Goal: Task Accomplishment & Management: Manage account settings

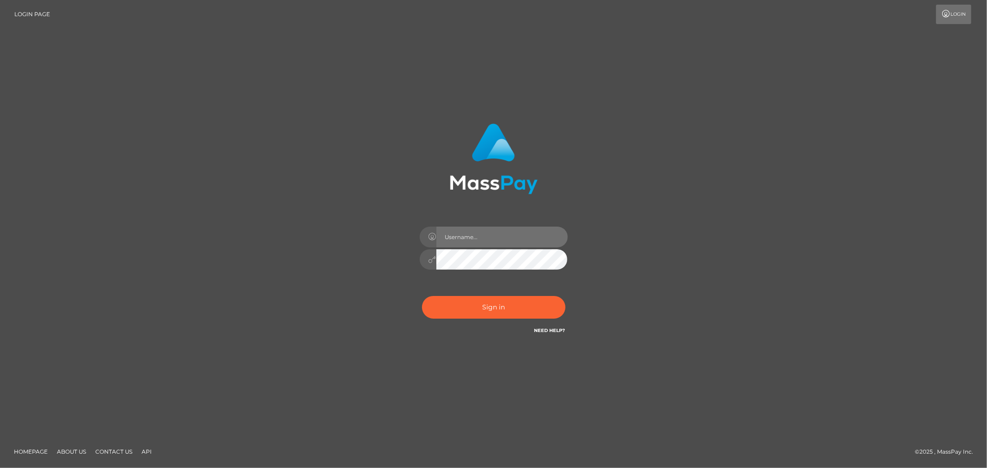
click at [483, 236] on input "text" at bounding box center [501, 237] width 131 height 21
type input "Allyssa"
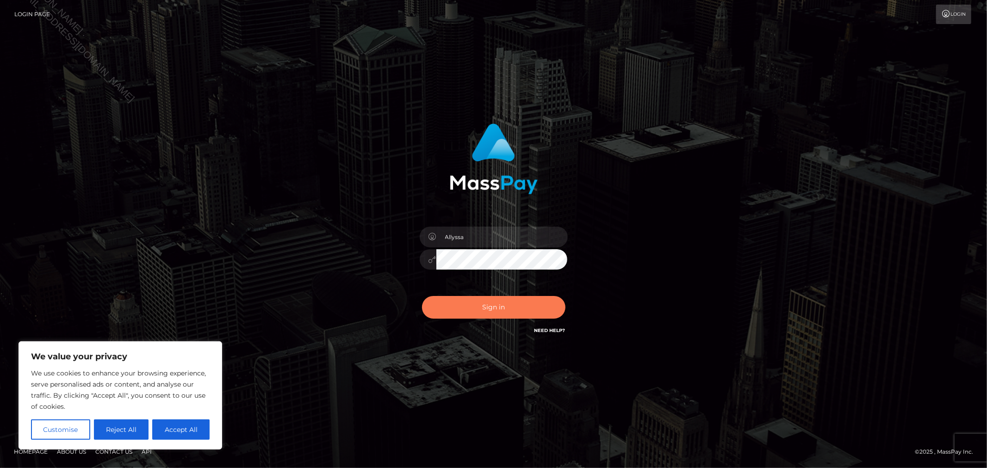
click at [474, 302] on button "Sign in" at bounding box center [493, 307] width 143 height 23
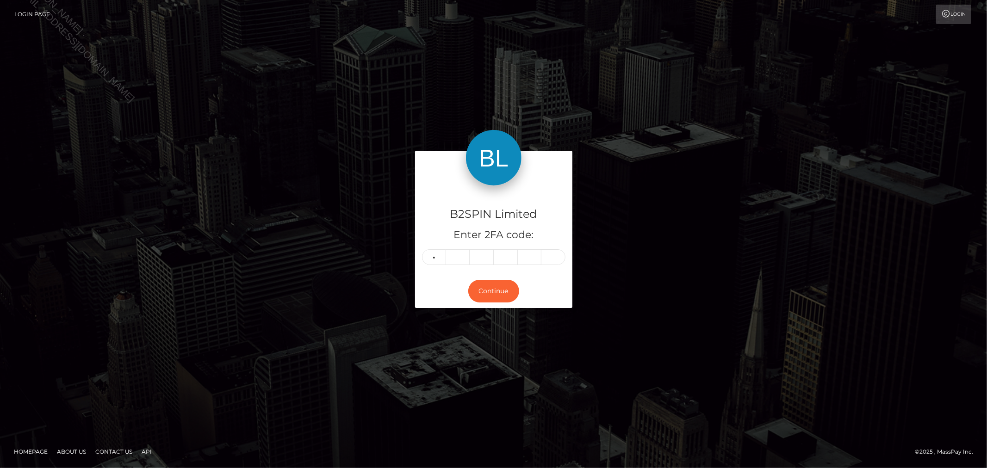
type input "6"
type input "0"
type input "2"
type input "9"
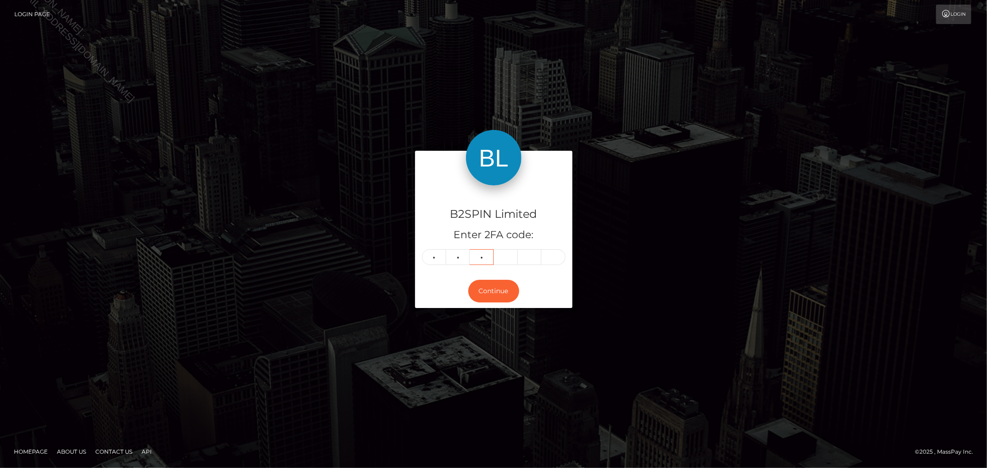
type input "4"
type input "8"
type input "1"
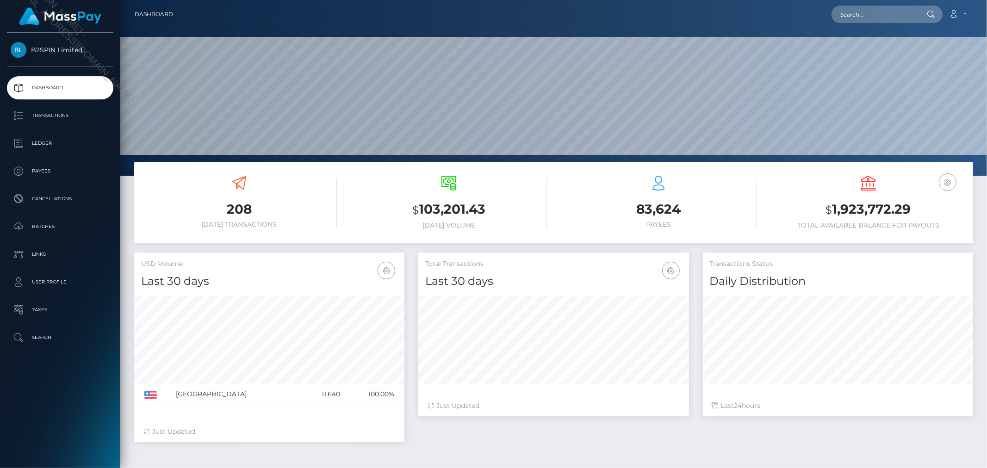
scroll to position [164, 270]
click at [878, 20] on input "text" at bounding box center [875, 15] width 87 height 18
paste input "e48288b7-28e3-4ace-aadc-98f492dda0c2"
type input "e48288b7-28e3-4ace-aadc-98f492dda0c2"
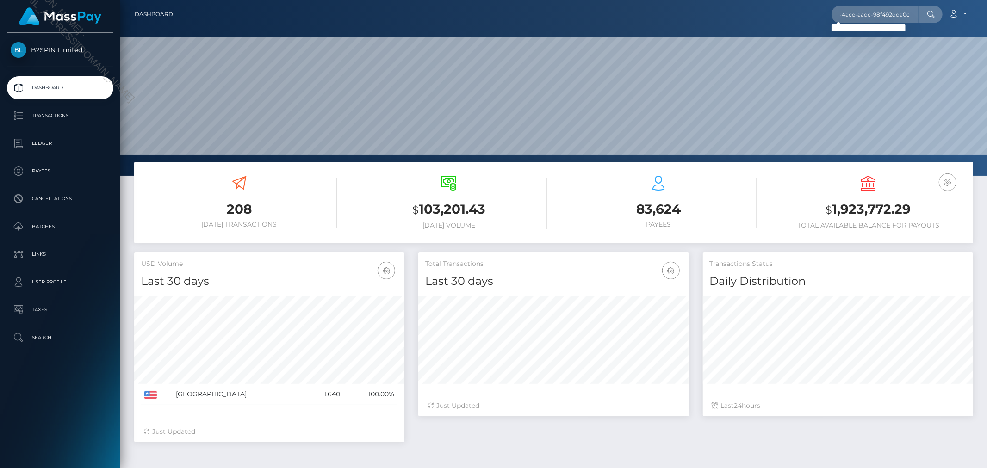
scroll to position [0, 0]
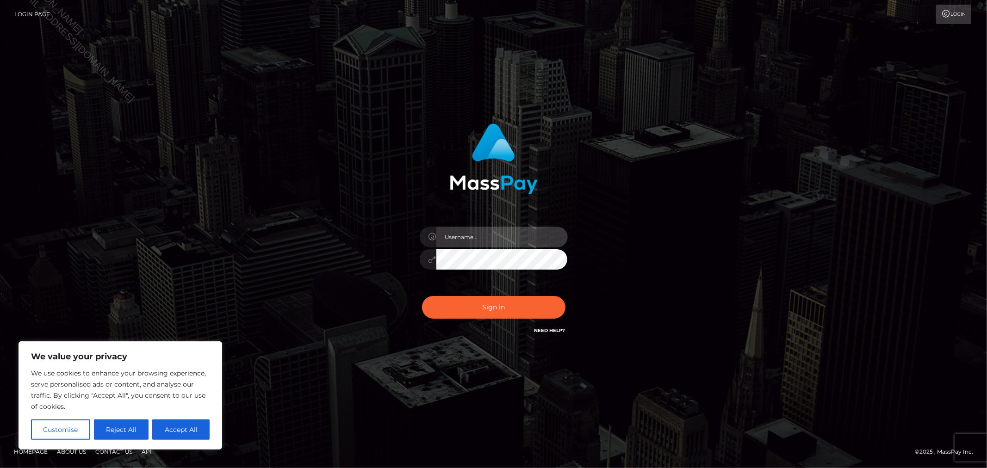
click at [480, 234] on input "text" at bounding box center [501, 237] width 131 height 21
type input "Allyssa"
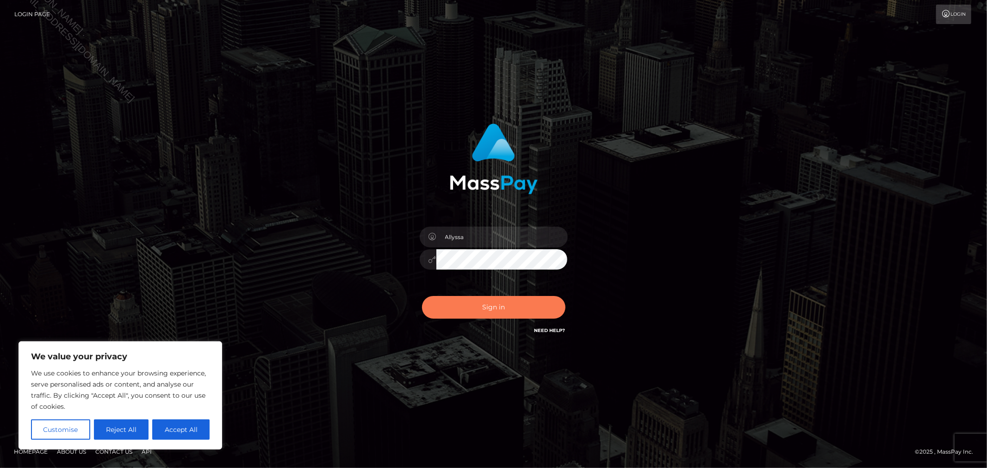
click at [491, 309] on button "Sign in" at bounding box center [493, 307] width 143 height 23
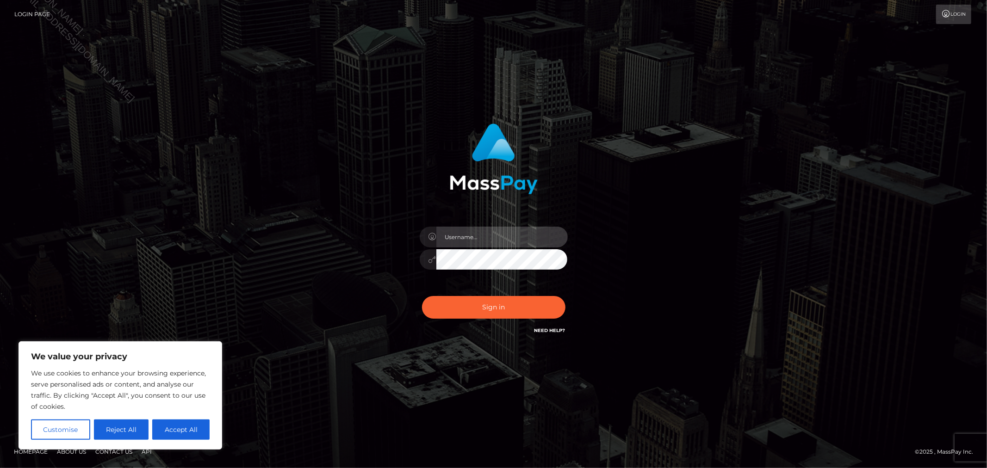
click at [485, 234] on input "text" at bounding box center [501, 237] width 131 height 21
type input "Allyssa"
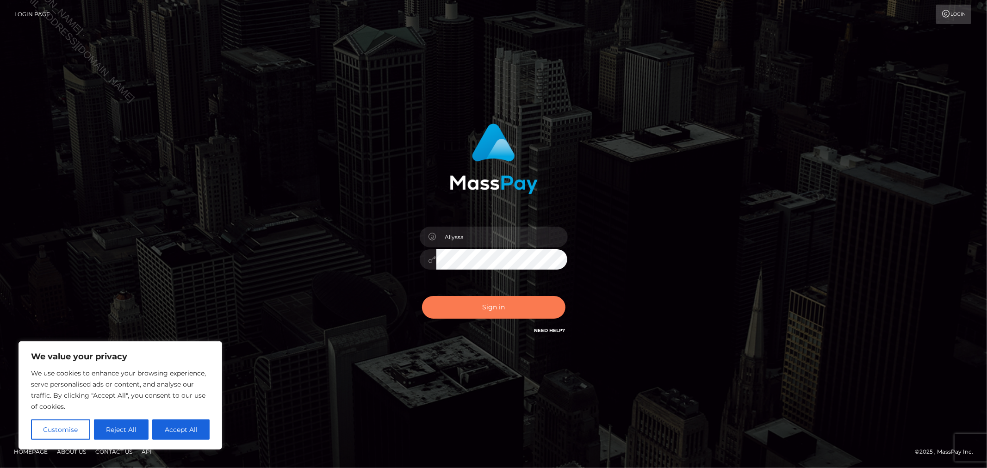
click at [508, 309] on button "Sign in" at bounding box center [493, 307] width 143 height 23
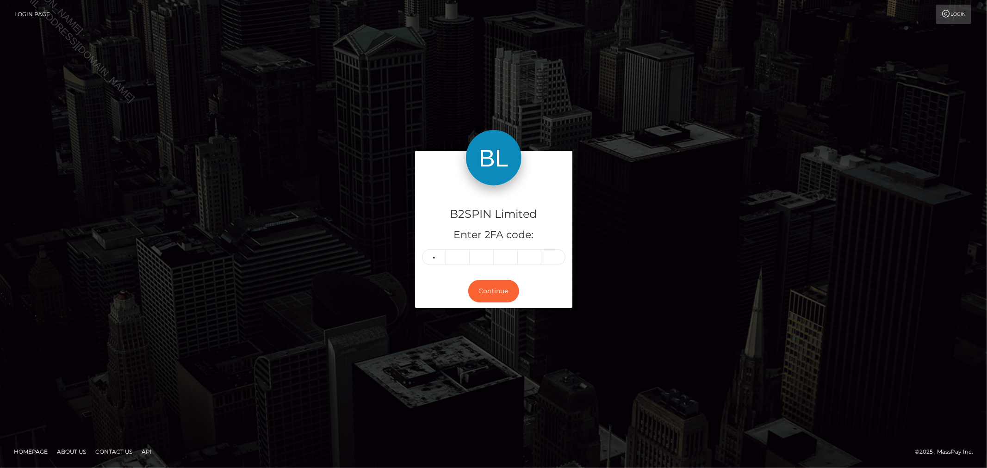
type input "9"
type input "5"
type input "0"
type input "2"
type input "5"
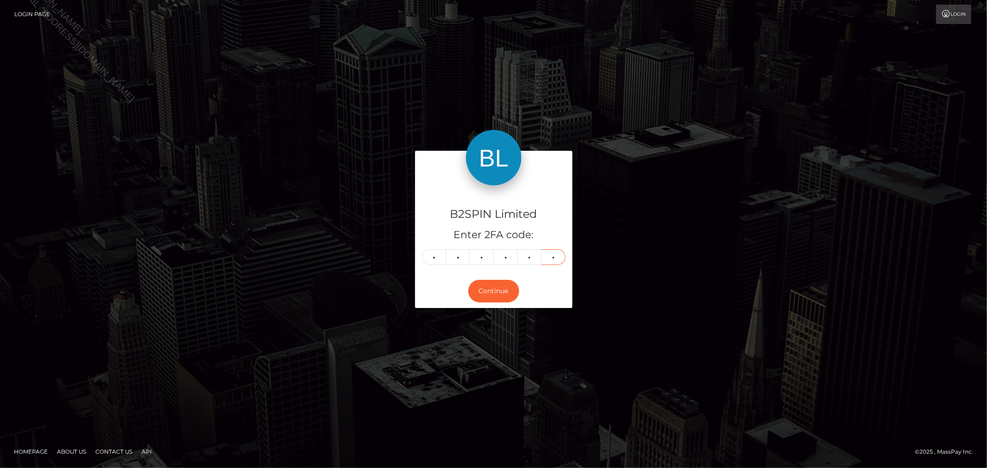
type input "2"
click at [519, 383] on div "B2SPIN Limited Enter 2FA code: 9 5 0 2 5 2 950252 Continue" at bounding box center [493, 233] width 987 height 305
click at [444, 190] on div "B2SPIN Limited Enter 2FA code: 9 5 0 2 5 2 950252" at bounding box center [493, 230] width 157 height 89
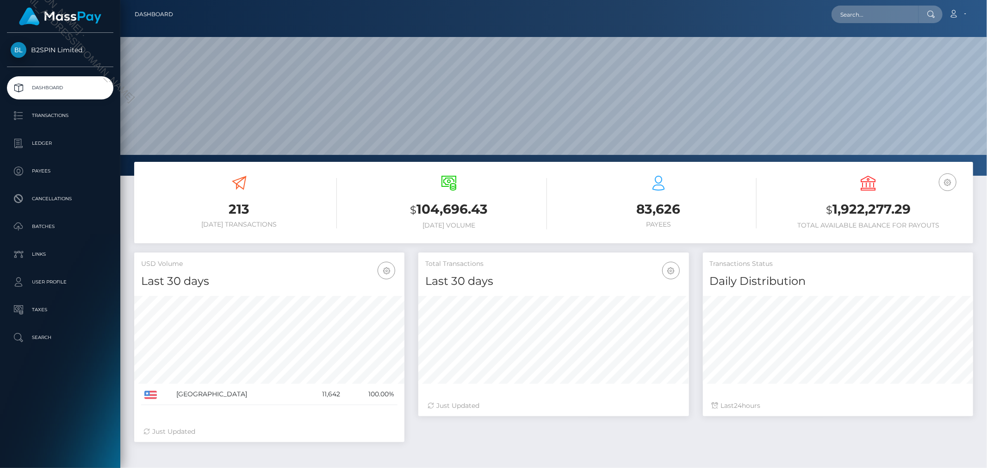
scroll to position [164, 270]
click at [53, 121] on p "Transactions" at bounding box center [60, 116] width 99 height 14
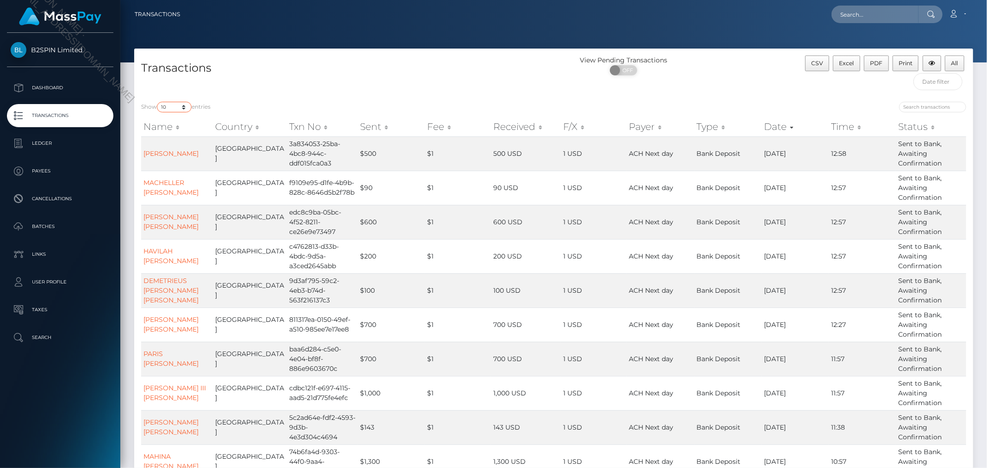
click at [176, 110] on select "10 25 50 100 250 500 1,000 3,500" at bounding box center [174, 107] width 35 height 11
select select "3500"
click at [158, 102] on select "10 25 50 100 250 500 1,000 3,500" at bounding box center [174, 107] width 35 height 11
click at [628, 71] on span "OFF" at bounding box center [626, 70] width 23 height 10
checkbox input "true"
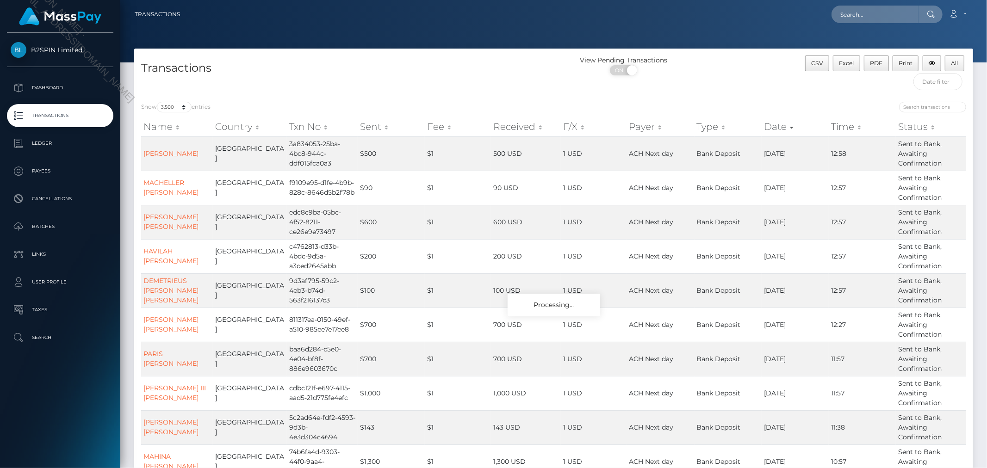
click at [692, 99] on div "Show 10 25 50 100 250 500 1,000 3,500 entries Name Country Txn No Sent Fee Rece…" at bounding box center [553, 306] width 839 height 422
click at [699, 82] on div "View Pending Transactions ON OFF" at bounding box center [659, 75] width 210 height 39
drag, startPoint x: 927, startPoint y: 84, endPoint x: 12, endPoint y: 2, distance: 919.5
click at [928, 84] on input "text" at bounding box center [937, 81] width 49 height 17
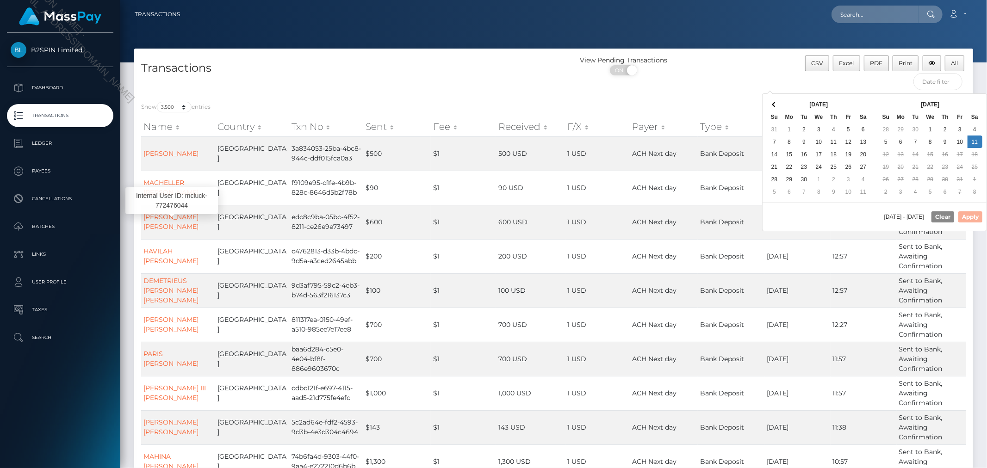
click at [791, 218] on div "10/12/2025 - 10/11/2025 Clear Apply" at bounding box center [875, 217] width 224 height 28
click at [965, 215] on button "Apply" at bounding box center [970, 216] width 24 height 11
type input "09/27/2025 - 10/11/2025"
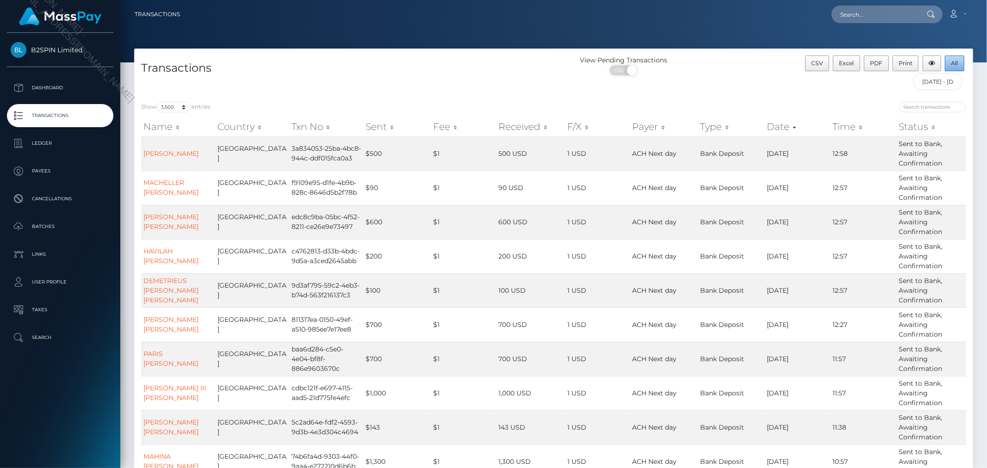
click at [957, 65] on span "All" at bounding box center [954, 63] width 7 height 7
click at [715, 68] on div "View Pending Transactions ON OFF" at bounding box center [659, 68] width 210 height 25
click at [766, 72] on div "CSV Excel PDF Print All 09/27/2025 - 10/11/2025" at bounding box center [869, 75] width 210 height 39
click at [875, 14] on input "text" at bounding box center [875, 15] width 87 height 18
paste input "cd25fde7-0146-4c77-b2c8-6d9b11f87744"
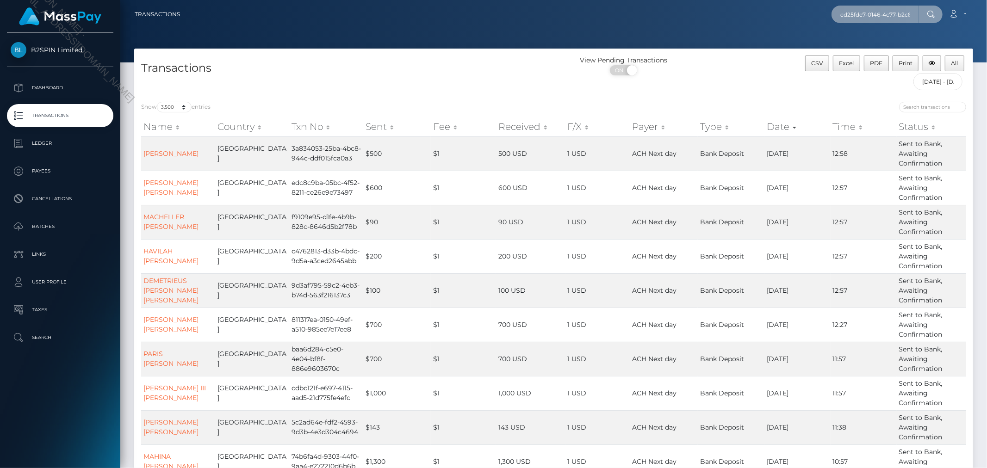
scroll to position [0, 39]
type input "cd25fde7-0146-4c77-b2c8-6d9b11f87744"
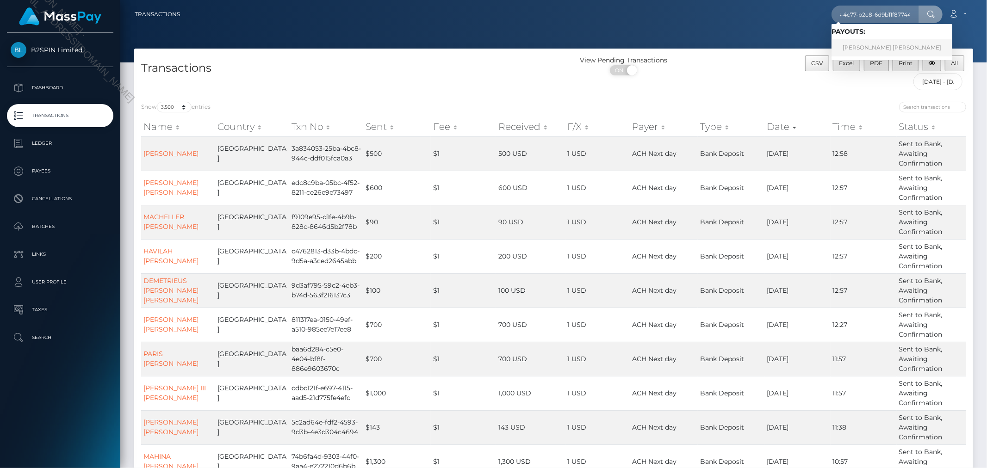
click at [871, 45] on link "CARLOS JAVIER SALGADO DIAZ" at bounding box center [892, 47] width 121 height 17
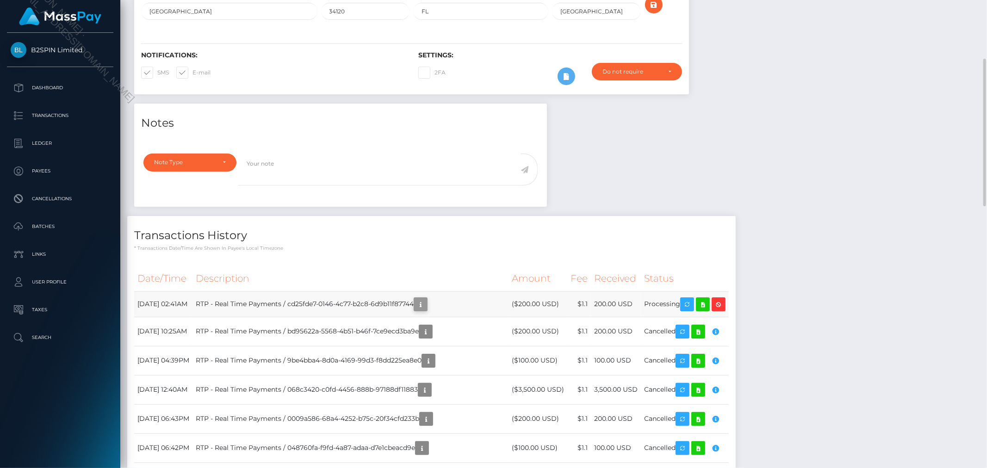
scroll to position [111, 270]
click at [426, 311] on icon "button" at bounding box center [420, 305] width 11 height 12
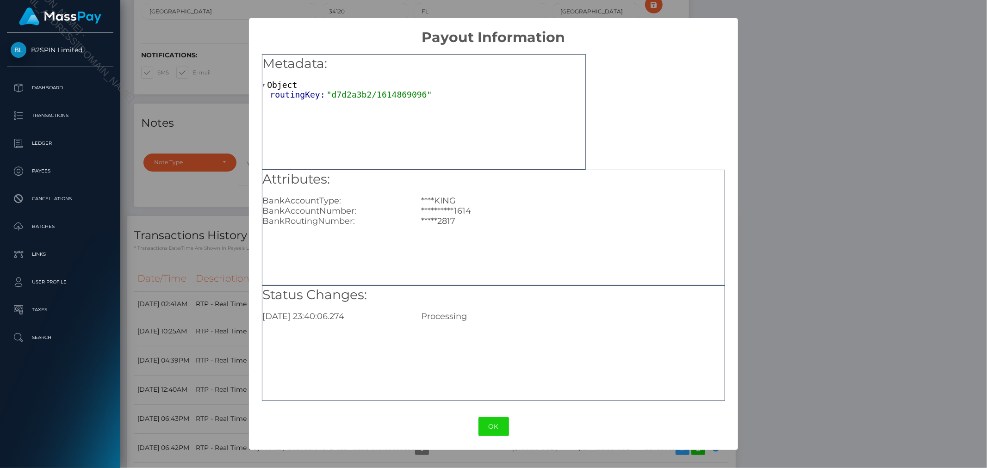
click at [864, 208] on div "**********" at bounding box center [493, 234] width 987 height 468
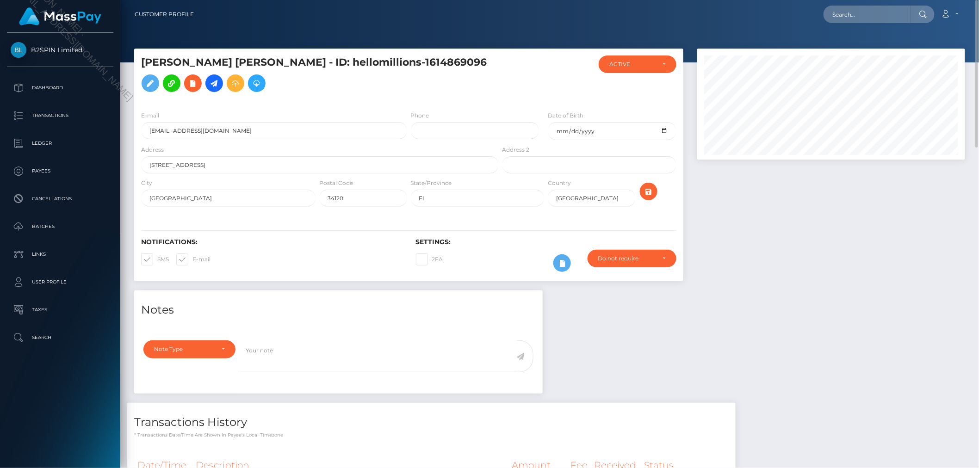
scroll to position [462650, 462493]
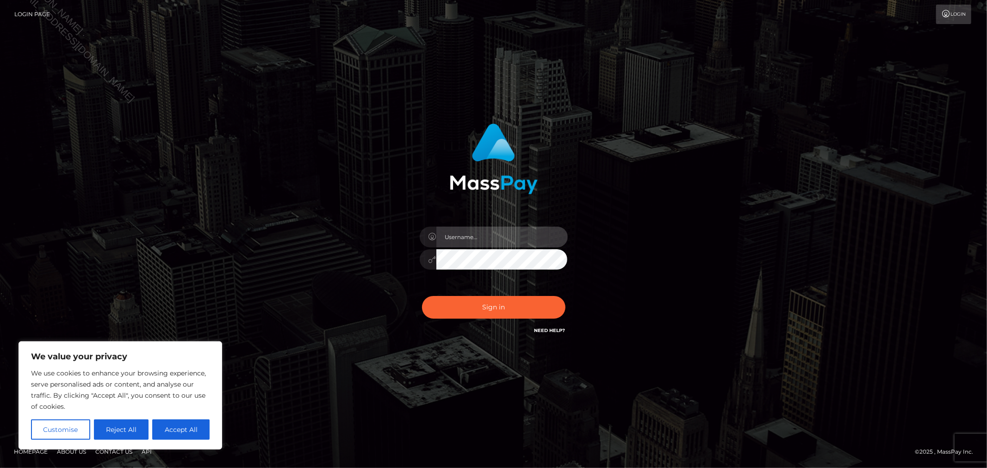
click at [475, 235] on input "text" at bounding box center [501, 237] width 131 height 21
type input "Allyssa"
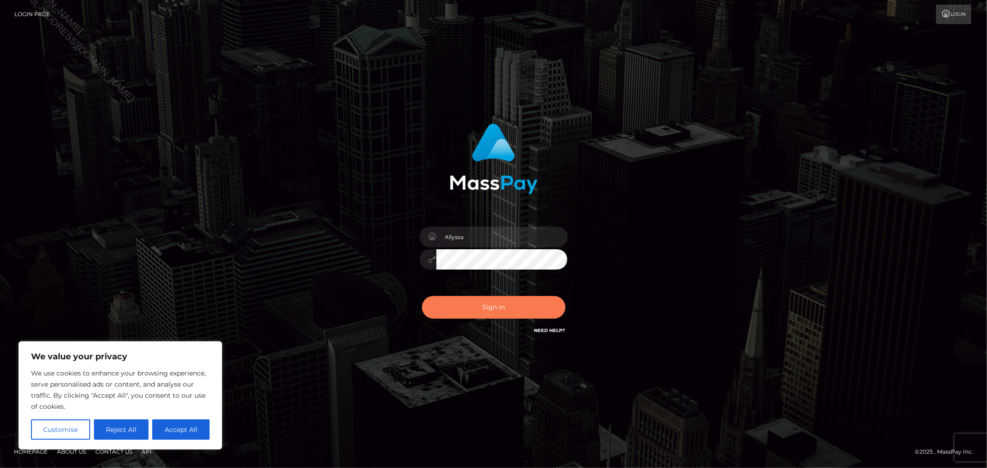
click at [435, 300] on button "Sign in" at bounding box center [493, 307] width 143 height 23
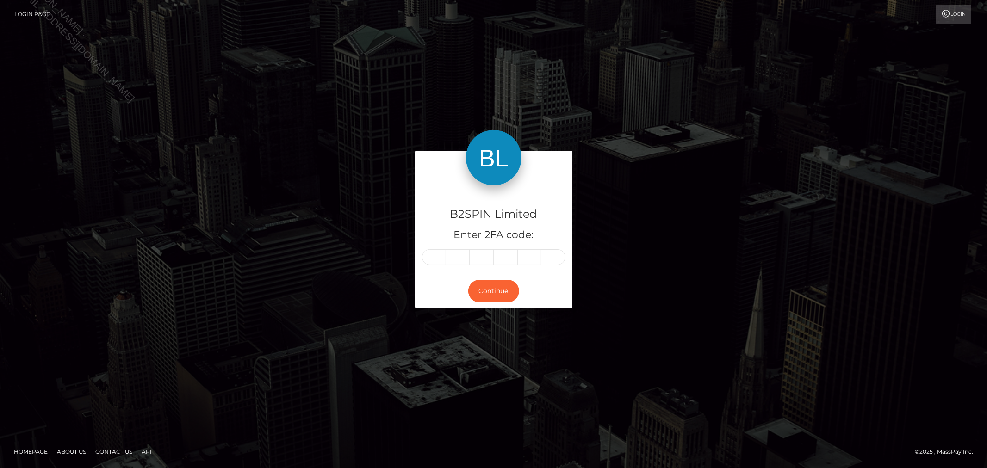
click at [436, 265] on div "B2SPIN Limited Enter 2FA code:" at bounding box center [493, 230] width 157 height 89
click at [436, 258] on input "text" at bounding box center [434, 257] width 24 height 16
type input "7"
type input "2"
type input "5"
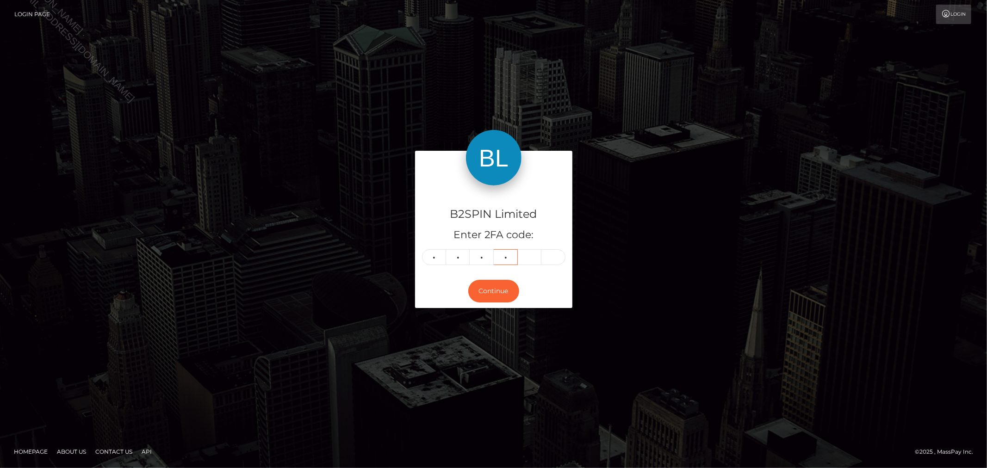
type input "5"
type input "8"
type input "5"
click at [794, 127] on div "B2SPIN Limited Enter 2FA code: 7 2 5 5 8 5 725585 Continue" at bounding box center [493, 233] width 987 height 305
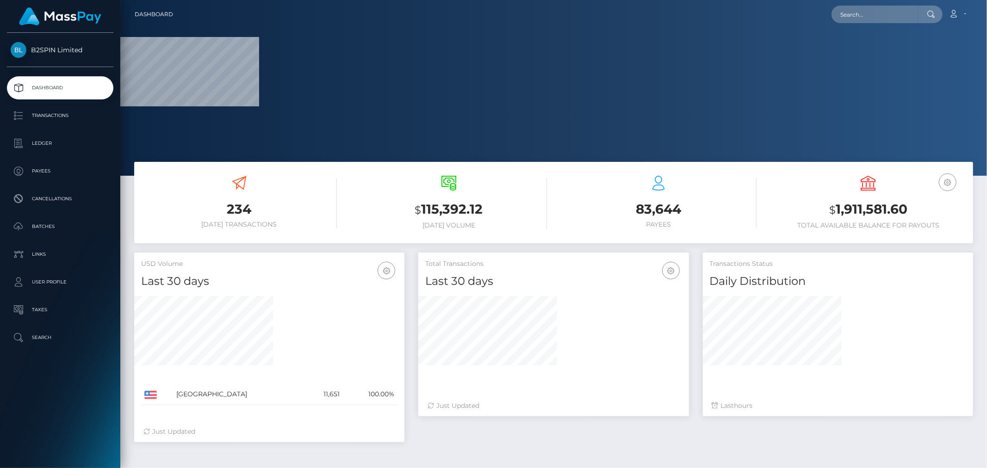
click at [890, 4] on nav "Dashboard Loading... Loading... Account Edit Profile" at bounding box center [553, 14] width 867 height 29
click at [889, 11] on input "text" at bounding box center [875, 15] width 87 height 18
paste input "93ad4df1-a87b-4dd8-9550-04d7c7db503d"
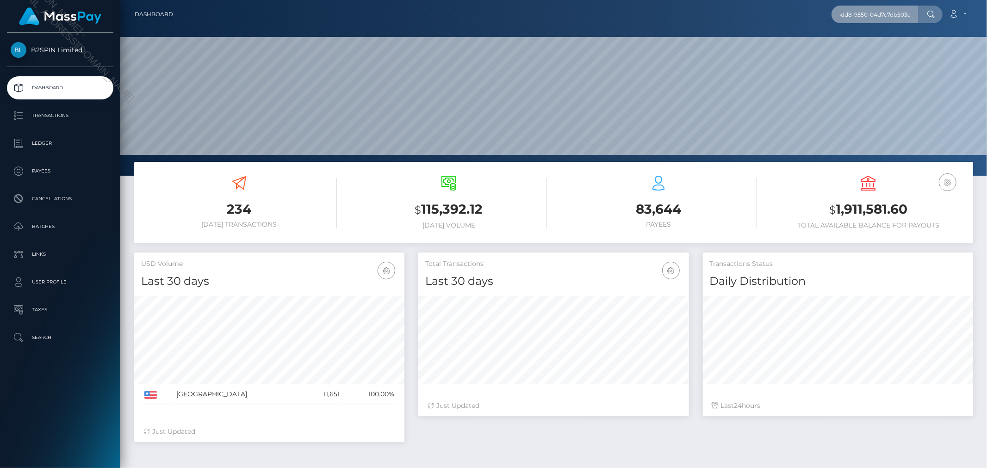
scroll to position [164, 270]
type input "93ad4df1-a87b-4dd8-9550-04d7c7db503d"
click at [880, 45] on link "[PERSON_NAME]" at bounding box center [869, 47] width 74 height 17
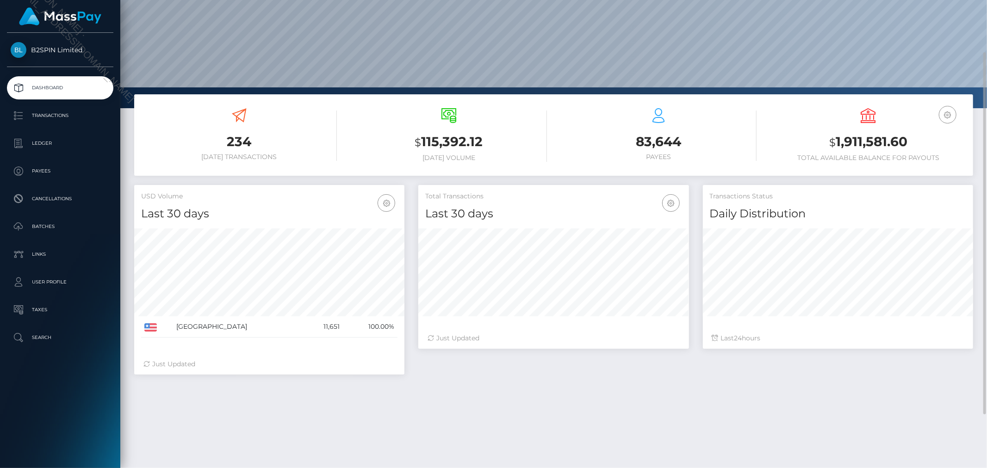
scroll to position [136, 0]
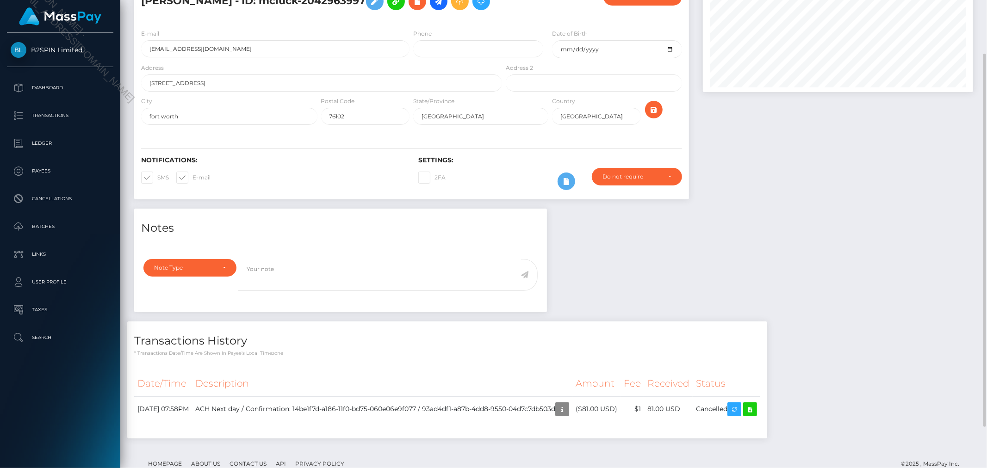
scroll to position [102, 0]
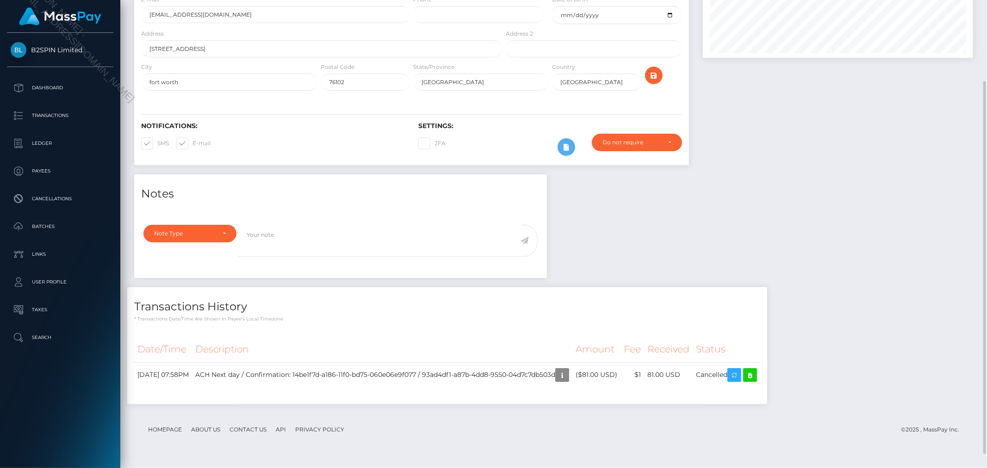
click at [853, 263] on div "Notes Note Type Compliance Clear Compliance General Note Type" at bounding box center [553, 293] width 853 height 239
click at [568, 381] on icon "button" at bounding box center [562, 376] width 11 height 12
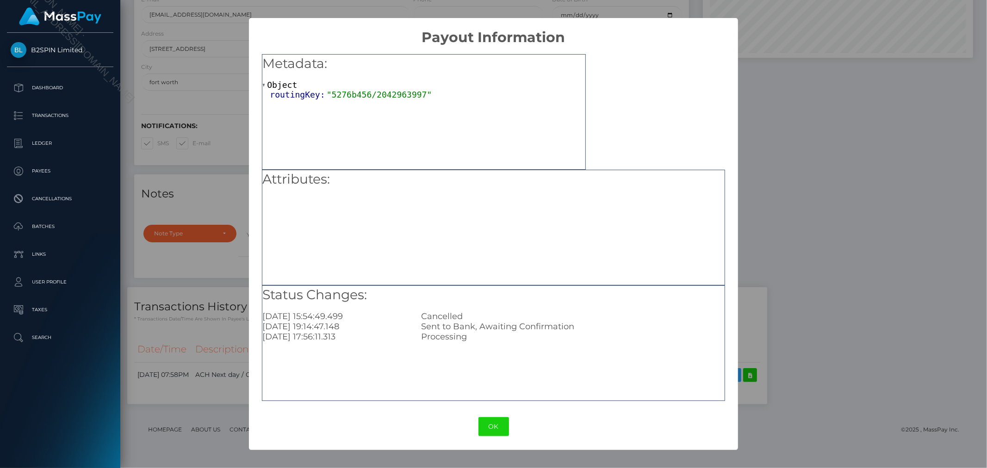
click at [831, 220] on div "× Payout Information Metadata: Object routingKey: "5276b456/2042963997" Attribu…" at bounding box center [493, 234] width 987 height 468
